Goal: Task Accomplishment & Management: Use online tool/utility

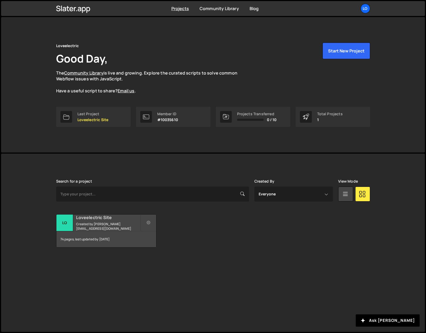
click at [97, 223] on div "Loveelectric Site Created by [PERSON_NAME][EMAIL_ADDRESS][DOMAIN_NAME]" at bounding box center [106, 223] width 100 height 17
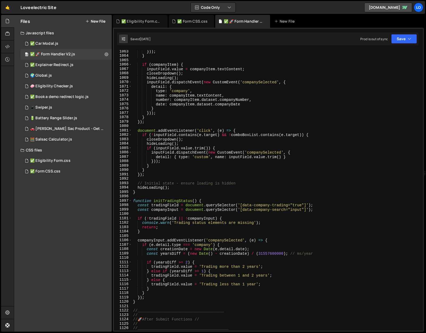
scroll to position [4670, 0]
click at [165, 293] on div "})) ; } if ( companyItem ) { inputField . value = companyItem . textContent ; c…" at bounding box center [276, 193] width 289 height 289
click at [143, 303] on div "})) ; } if ( companyItem ) { inputField . value = companyItem . textContent ; c…" at bounding box center [276, 193] width 289 height 289
click at [161, 200] on div "})) ; } if ( companyItem ) { inputField . value = companyItem . textContent ; c…" at bounding box center [276, 193] width 289 height 289
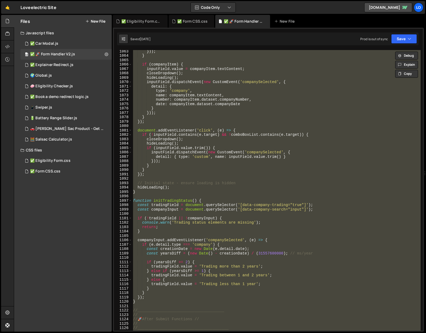
click at [185, 211] on div "})) ; } if ( companyItem ) { inputField . value = companyItem . textContent ; c…" at bounding box center [276, 190] width 289 height 281
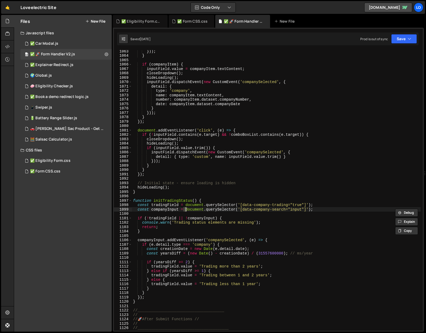
click at [133, 200] on div "})) ; } if ( companyItem ) { inputField . value = companyItem . textContent ; c…" at bounding box center [276, 193] width 289 height 289
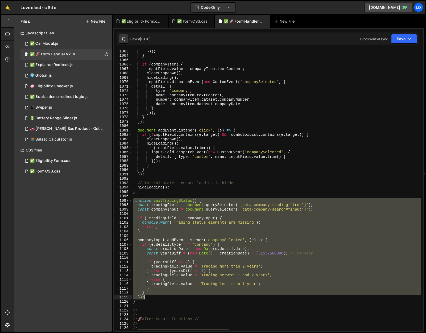
click at [147, 298] on div "})) ; } if ( companyItem ) { inputField . value = companyItem . textContent ; c…" at bounding box center [276, 193] width 289 height 289
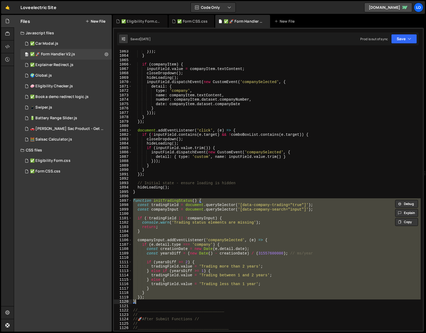
click at [147, 301] on div "})) ; } if ( companyItem ) { inputField . value = companyItem . textContent ; c…" at bounding box center [276, 193] width 289 height 289
paste textarea
type textarea "}"
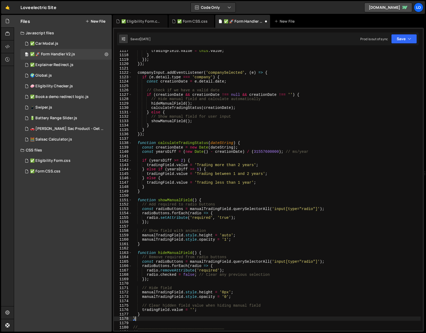
scroll to position [4929, 0]
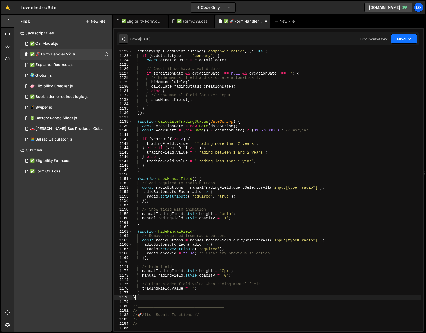
click at [398, 39] on button "Save" at bounding box center [404, 39] width 26 height 10
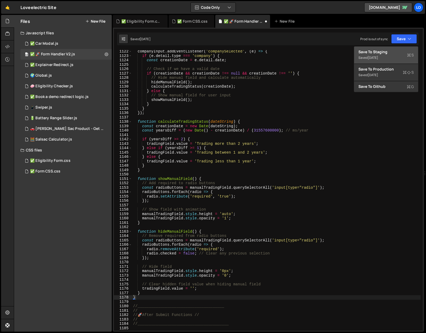
click at [390, 50] on div "Save to Staging S" at bounding box center [386, 51] width 55 height 5
